Goal: Browse casually: Explore the website without a specific task or goal

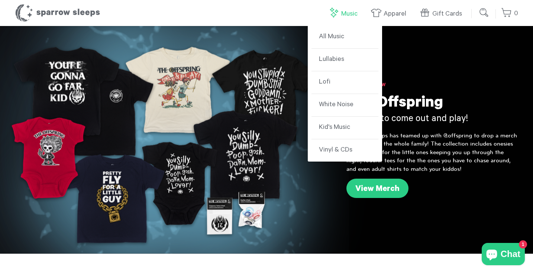
click at [345, 15] on link "Music" at bounding box center [344, 14] width 33 height 16
click at [336, 57] on link "Lullabies" at bounding box center [345, 60] width 67 height 23
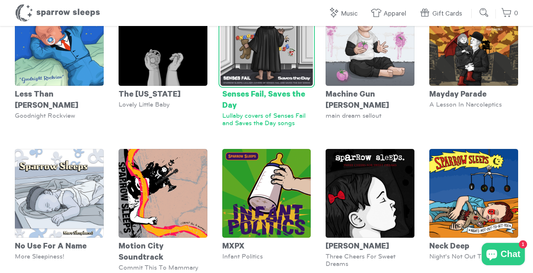
scroll to position [1358, 0]
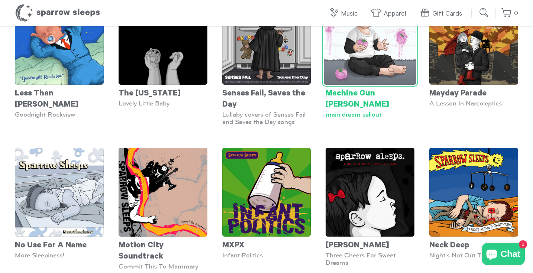
click at [384, 68] on img at bounding box center [370, 39] width 92 height 92
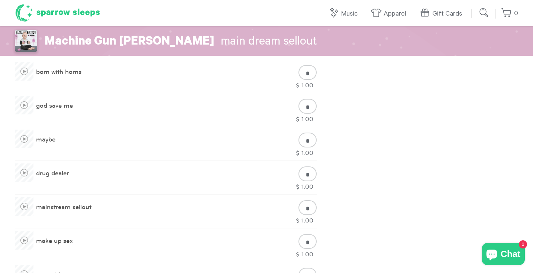
scroll to position [366, 0]
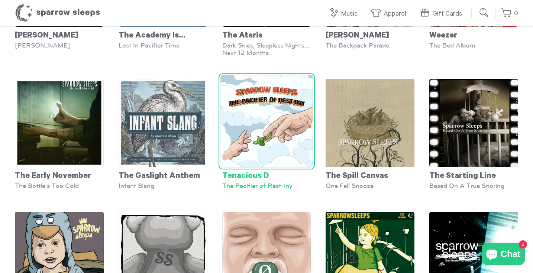
scroll to position [2431, 0]
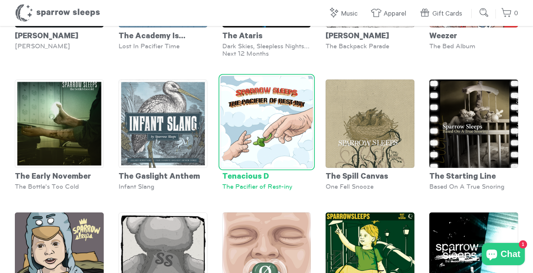
click at [270, 140] on img at bounding box center [267, 122] width 92 height 92
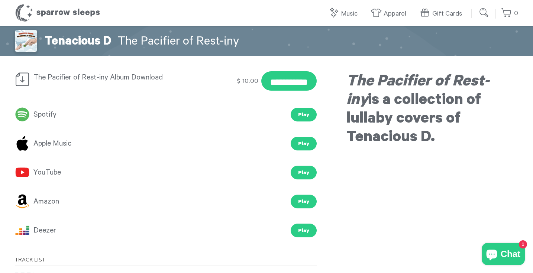
scroll to position [170, 0]
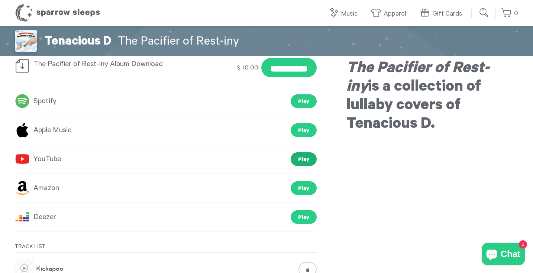
click at [299, 161] on link "Play" at bounding box center [304, 160] width 26 height 14
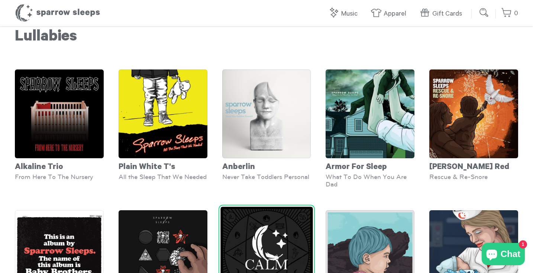
scroll to position [7, 0]
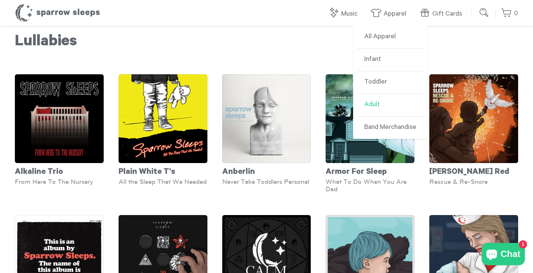
click link "Adult"
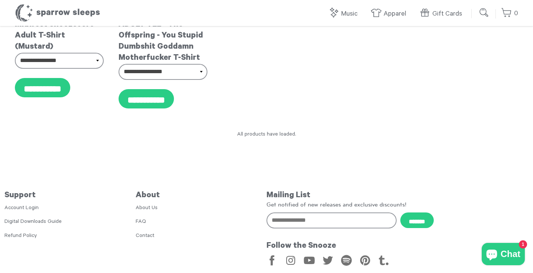
scroll to position [568, 0]
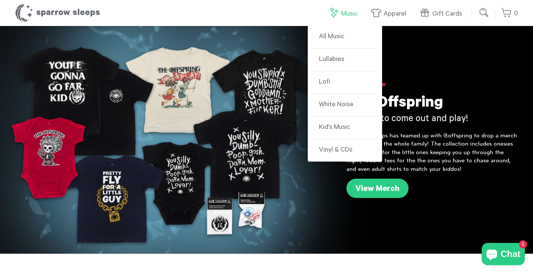
click at [343, 13] on link "Music" at bounding box center [344, 14] width 33 height 16
click at [335, 57] on link "Lullabies" at bounding box center [345, 60] width 67 height 23
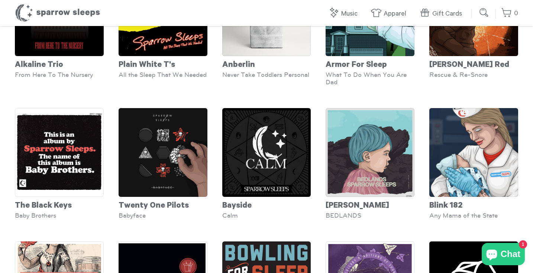
scroll to position [113, 0]
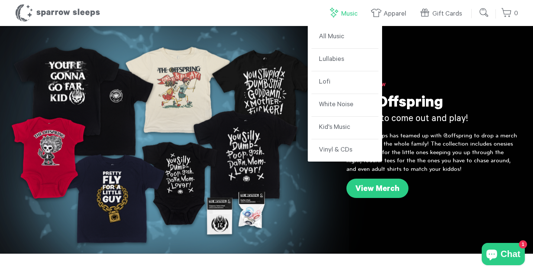
click at [342, 16] on link "Music" at bounding box center [344, 14] width 33 height 16
click at [327, 82] on link "Lofi" at bounding box center [345, 82] width 67 height 23
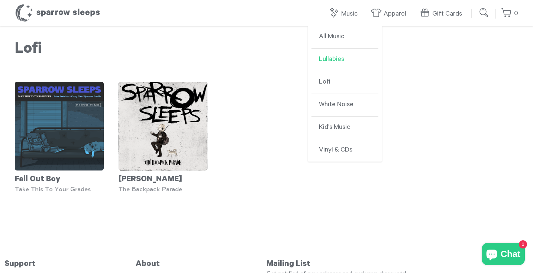
click at [336, 60] on link "Lullabies" at bounding box center [345, 60] width 67 height 23
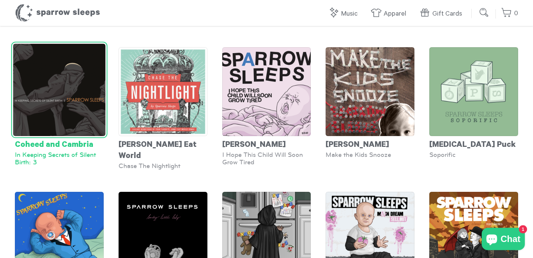
scroll to position [1160, 0]
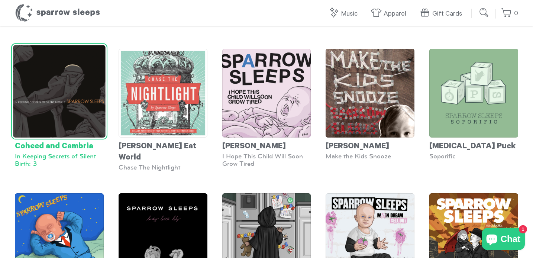
click at [76, 104] on img at bounding box center [59, 91] width 92 height 92
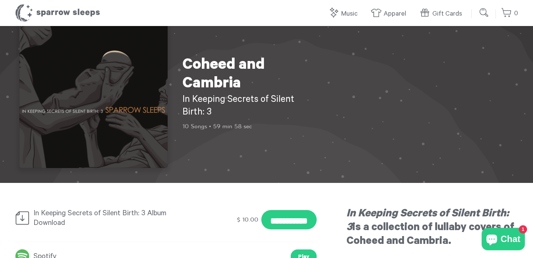
scroll to position [20, 0]
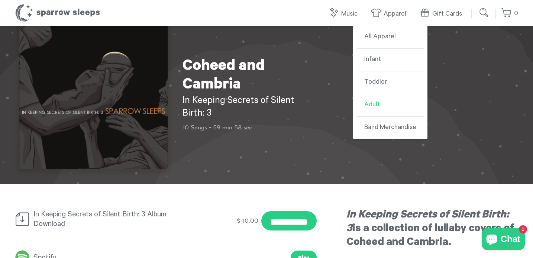
click at [379, 104] on link "Adult" at bounding box center [390, 105] width 67 height 23
